Goal: Check status: Check status

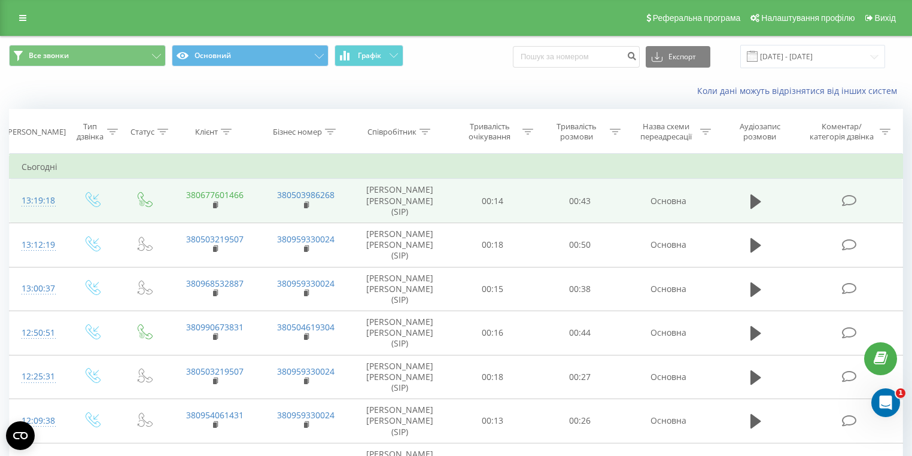
click at [219, 189] on link "380677601466" at bounding box center [214, 194] width 57 height 11
